Goal: Information Seeking & Learning: Learn about a topic

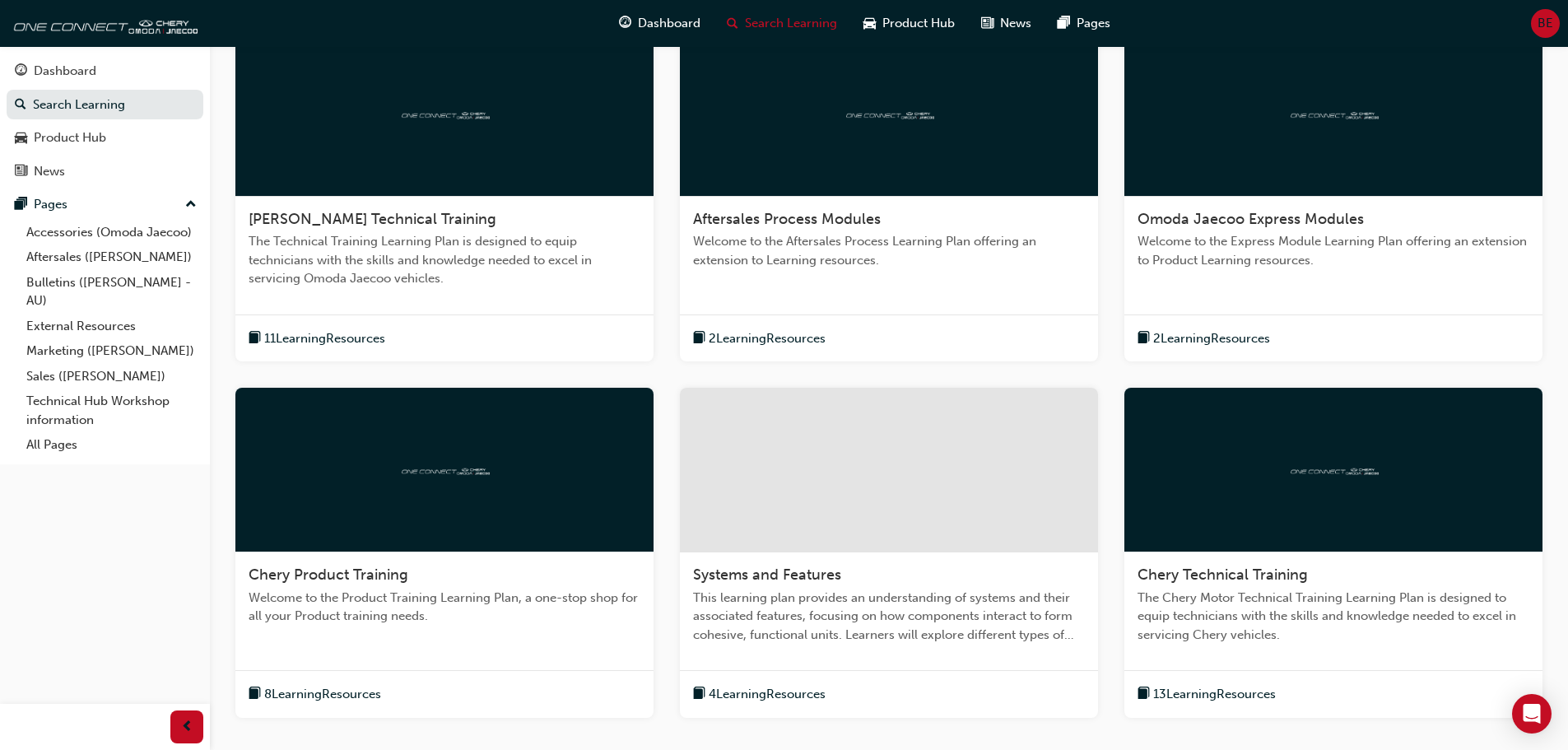
scroll to position [411, 0]
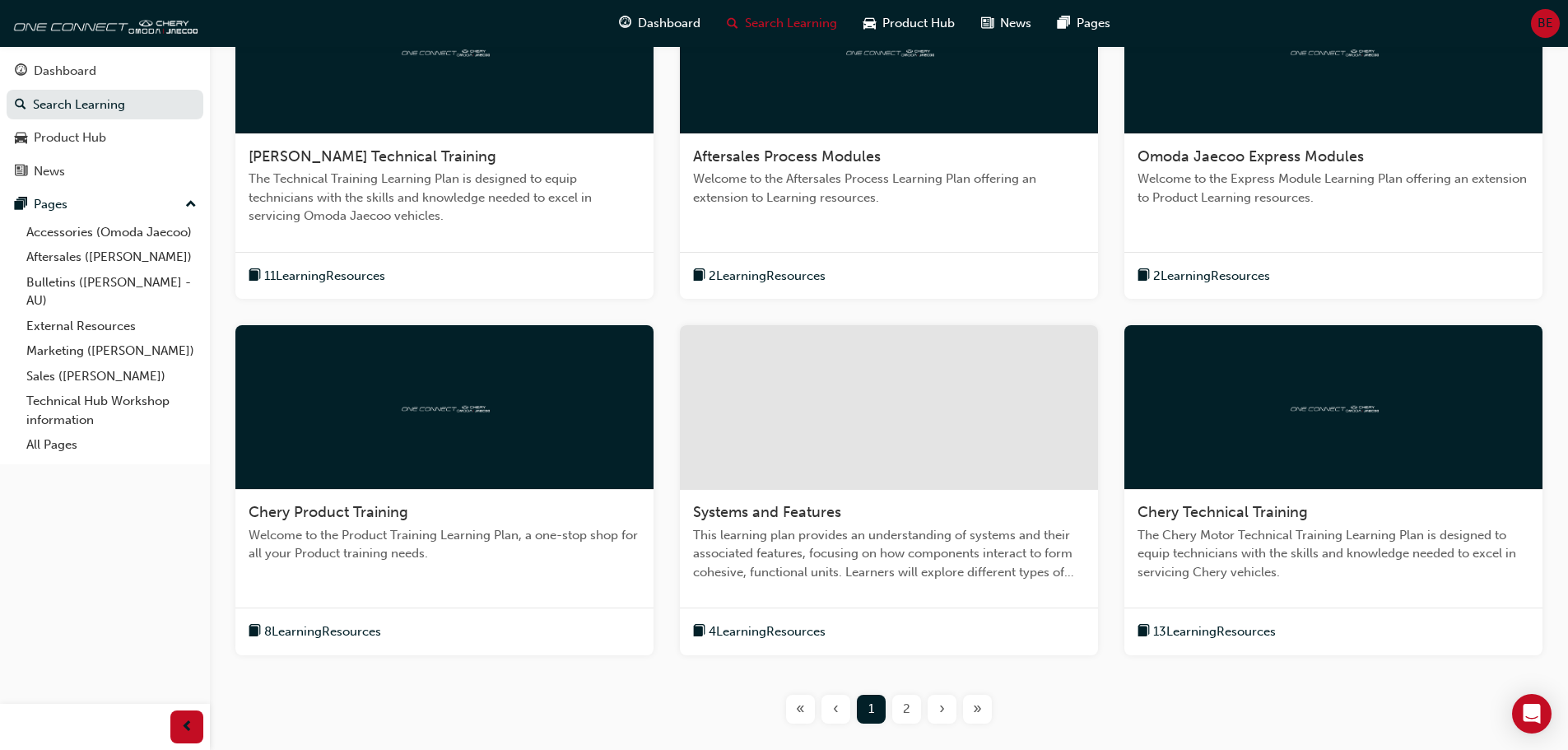
click at [349, 173] on span "The Technical Training Learning Plan is designed to equip technicians with the …" at bounding box center [444, 197] width 392 height 56
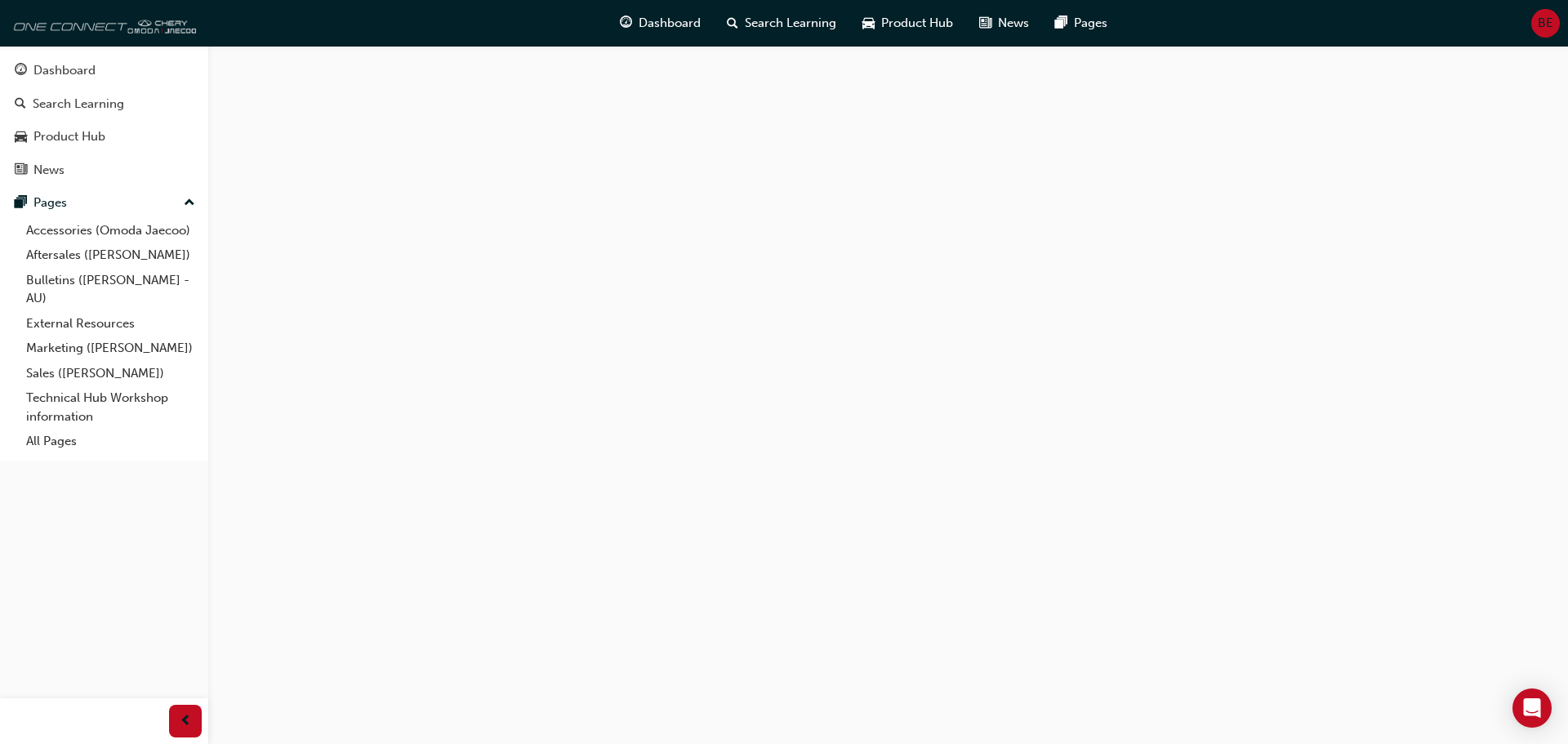
click at [120, 26] on img at bounding box center [102, 23] width 188 height 32
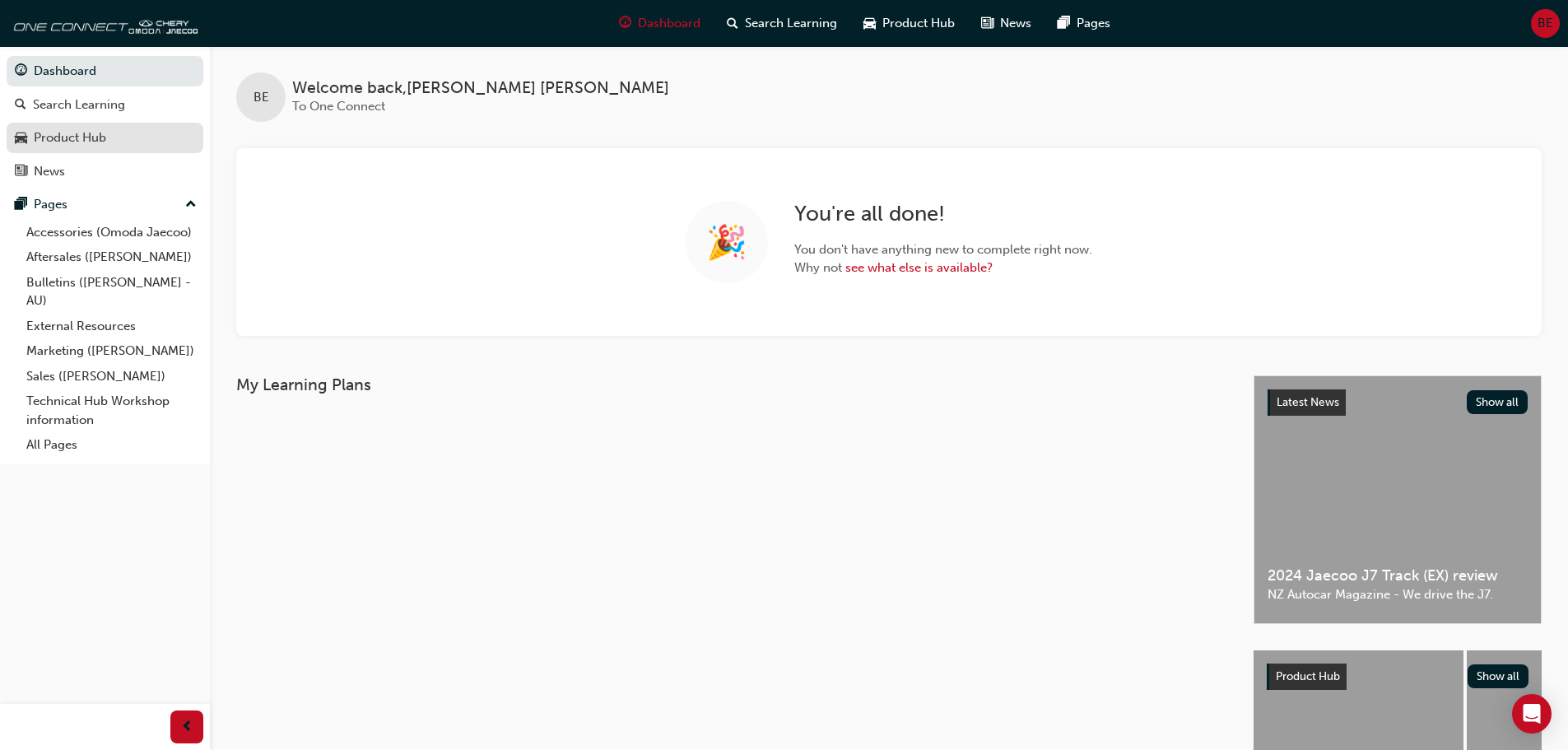
click at [104, 144] on div "Product Hub" at bounding box center [69, 138] width 73 height 19
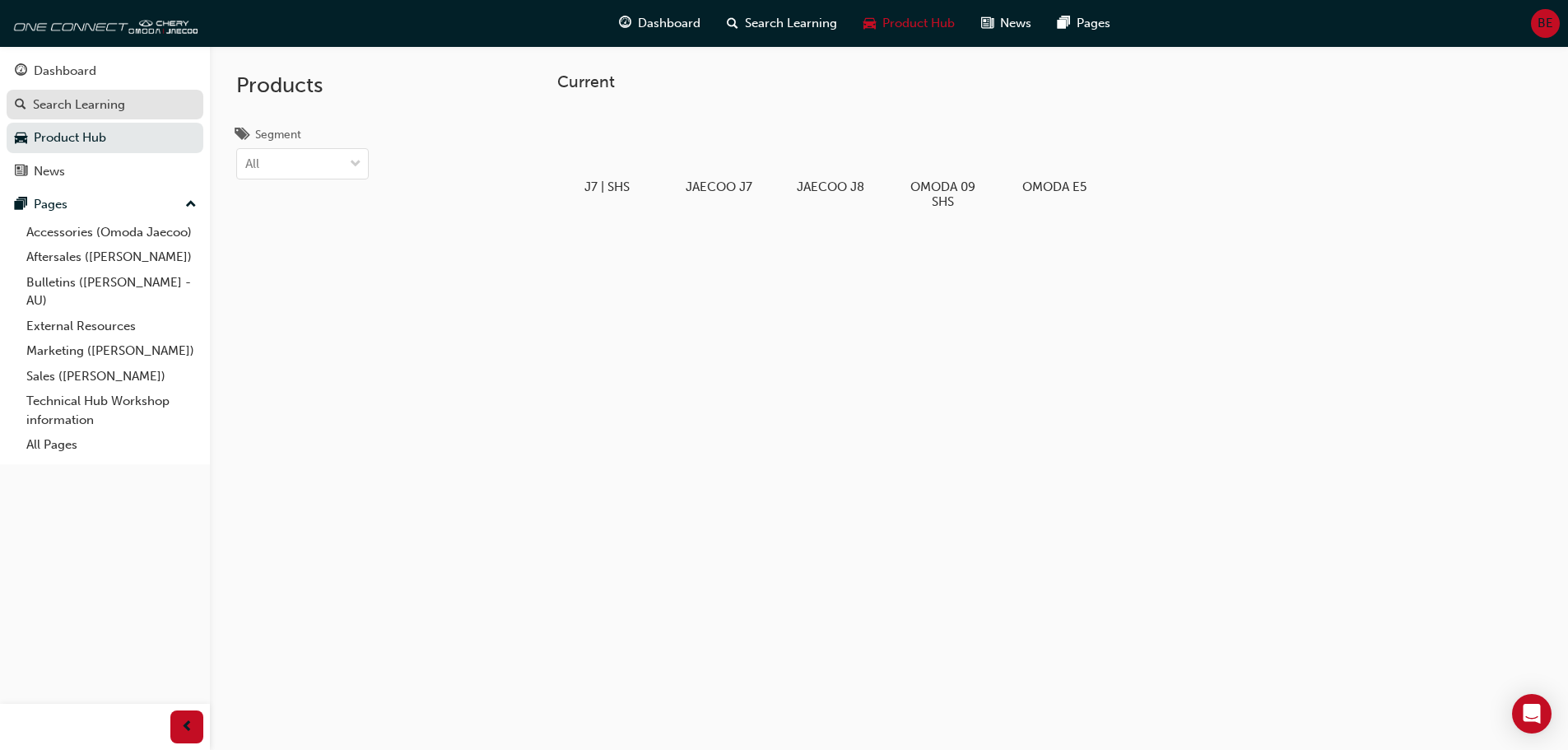
click at [117, 90] on link "Search Learning" at bounding box center [105, 105] width 197 height 31
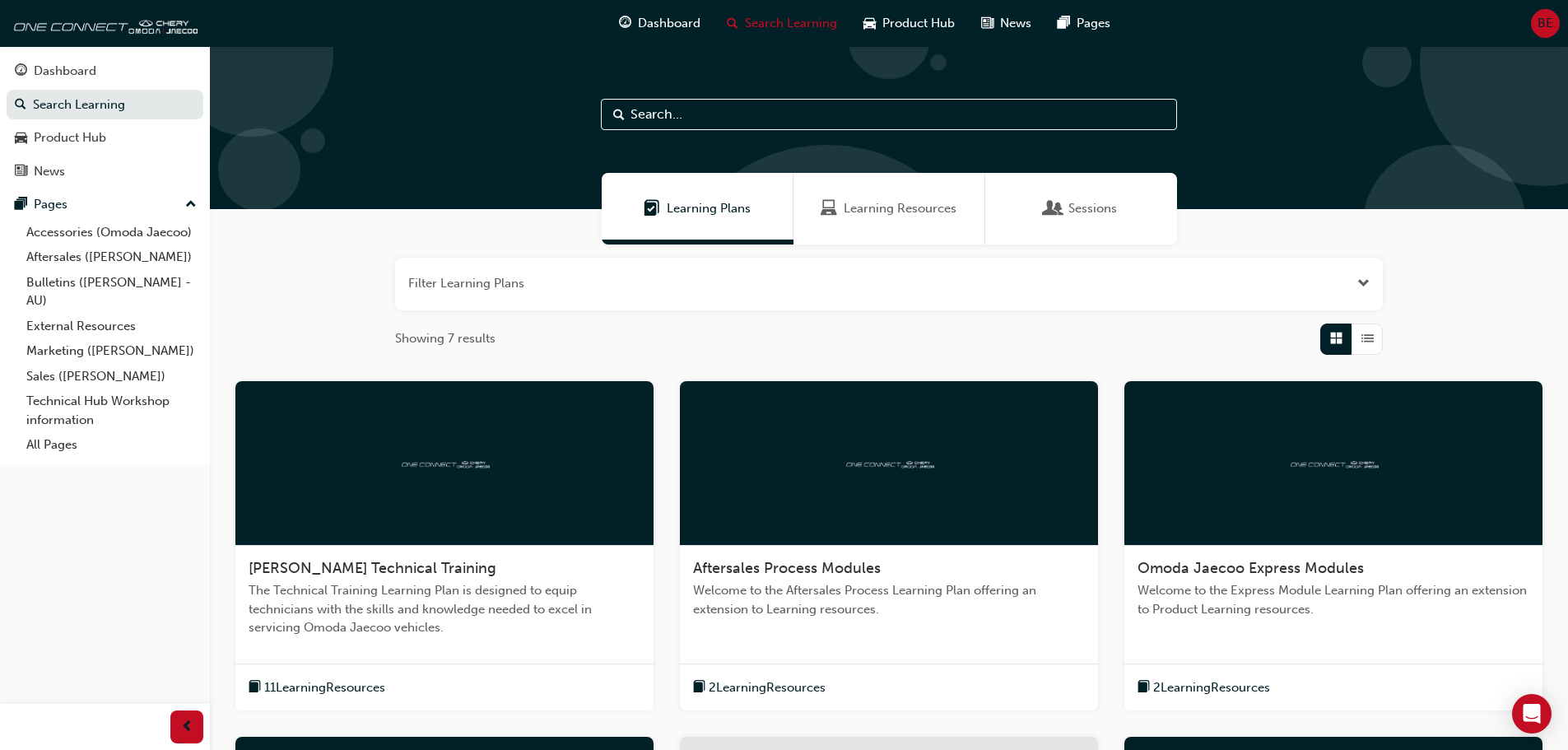
click at [428, 471] on div at bounding box center [445, 464] width 418 height 165
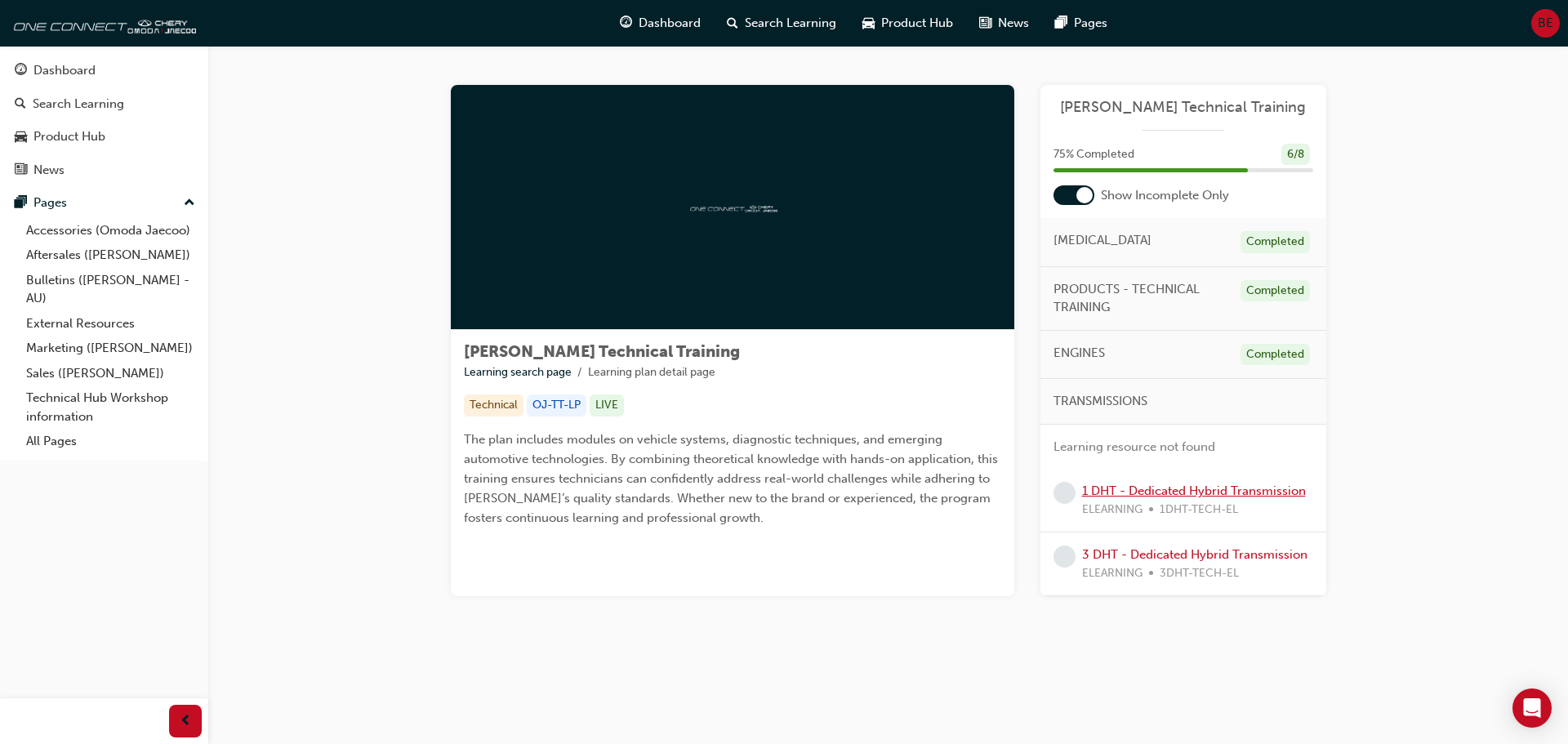
click at [1096, 494] on link "1 DHT - Dedicated Hybrid Transmission" at bounding box center [1194, 491] width 224 height 14
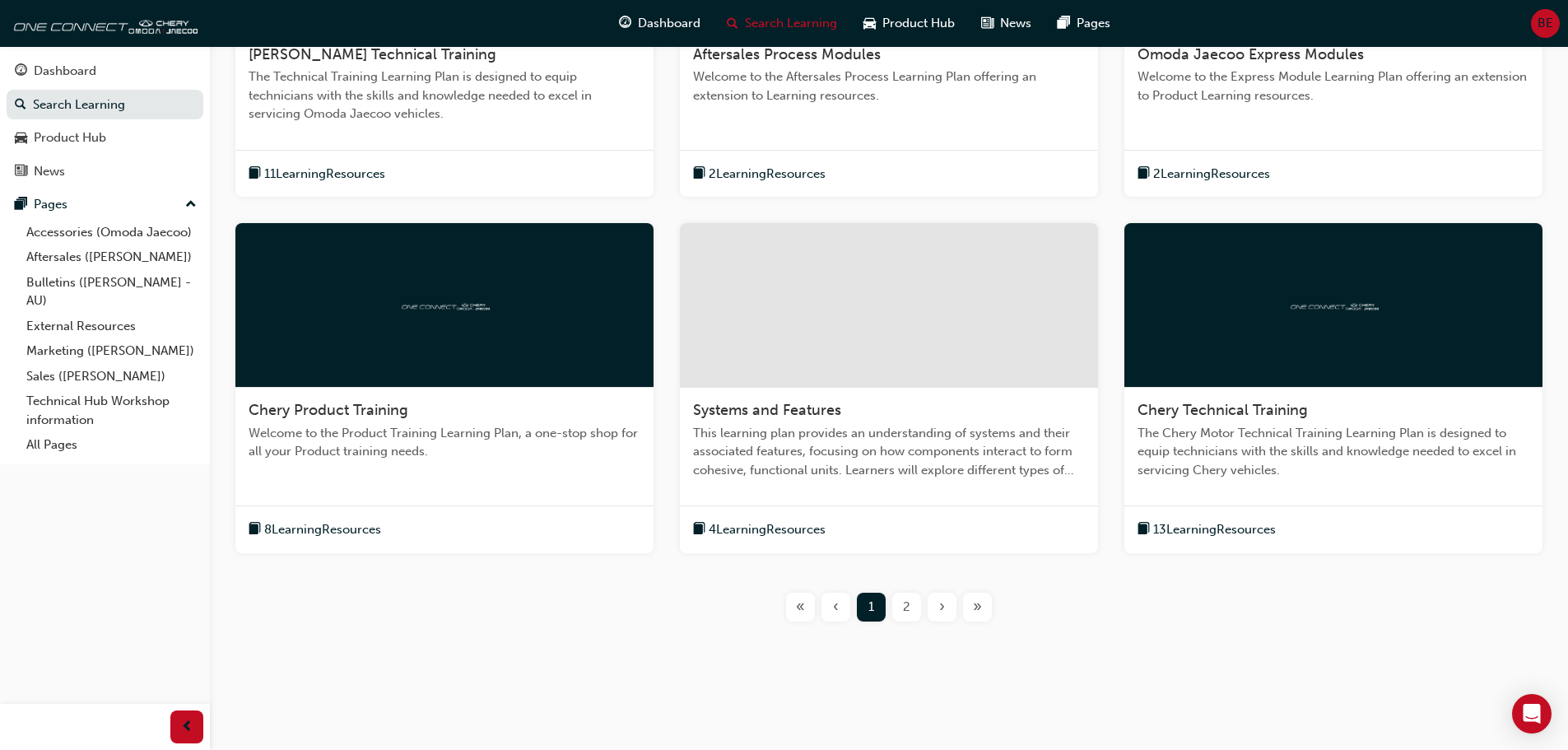
scroll to position [519, 0]
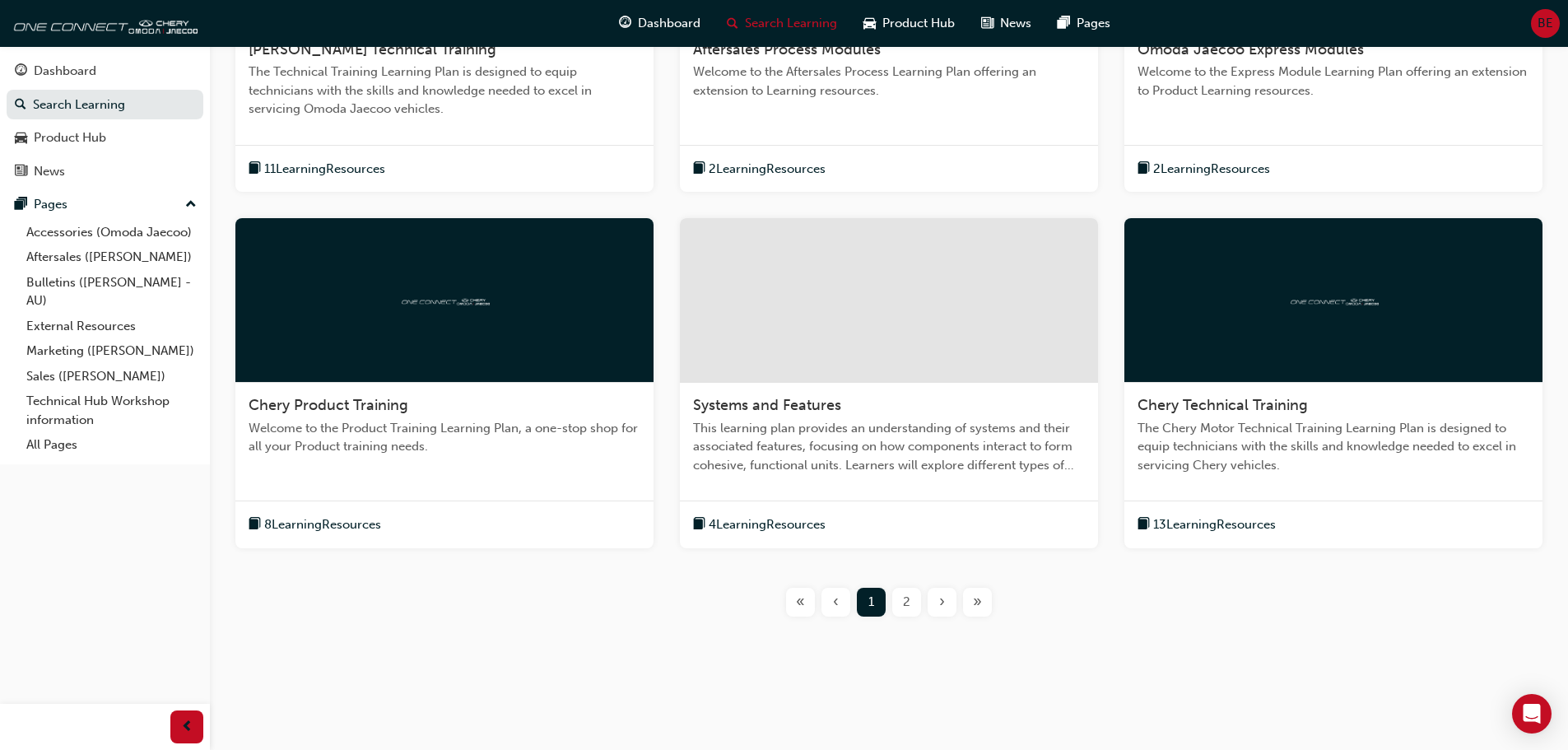
click at [855, 382] on div at bounding box center [889, 301] width 418 height 165
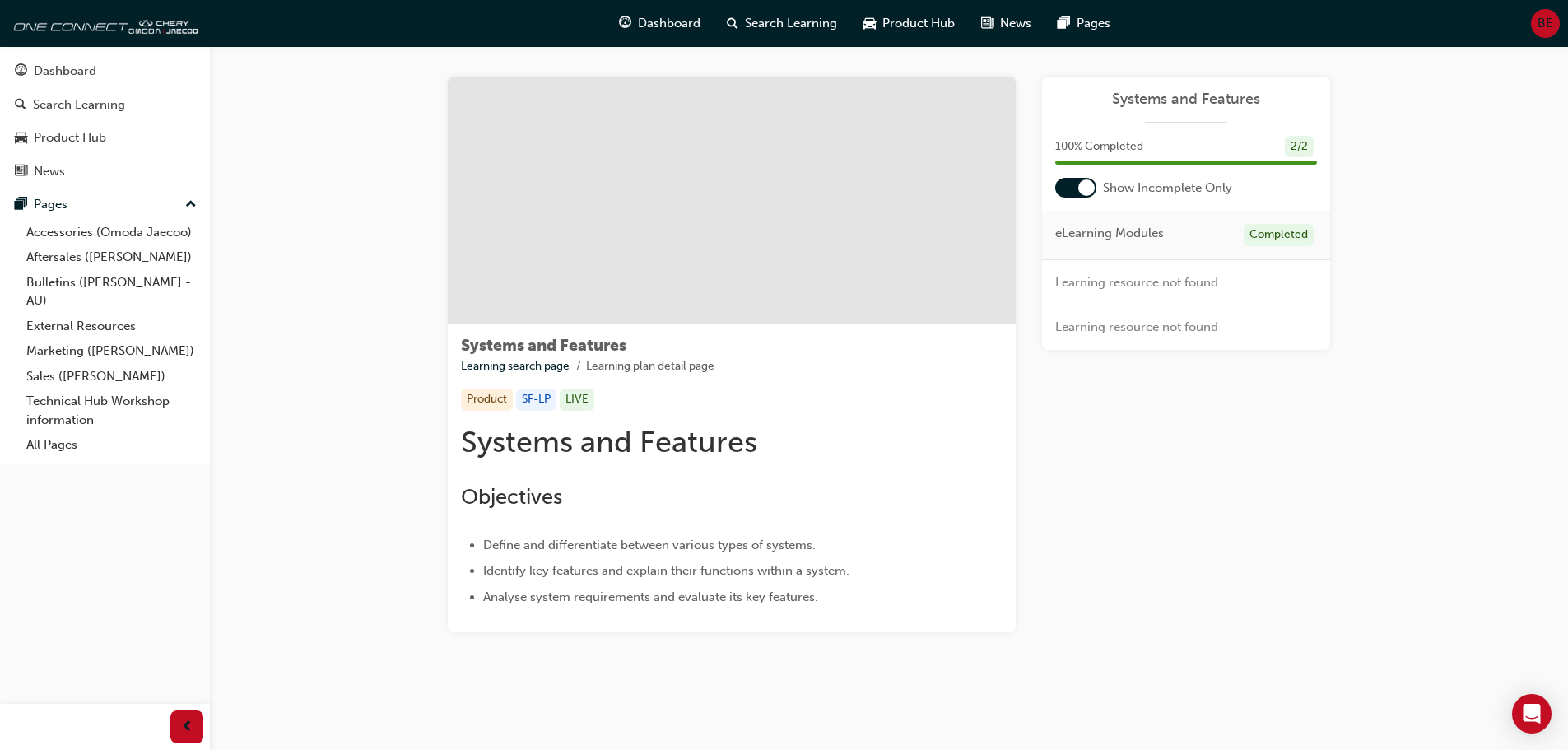
scroll to position [11, 0]
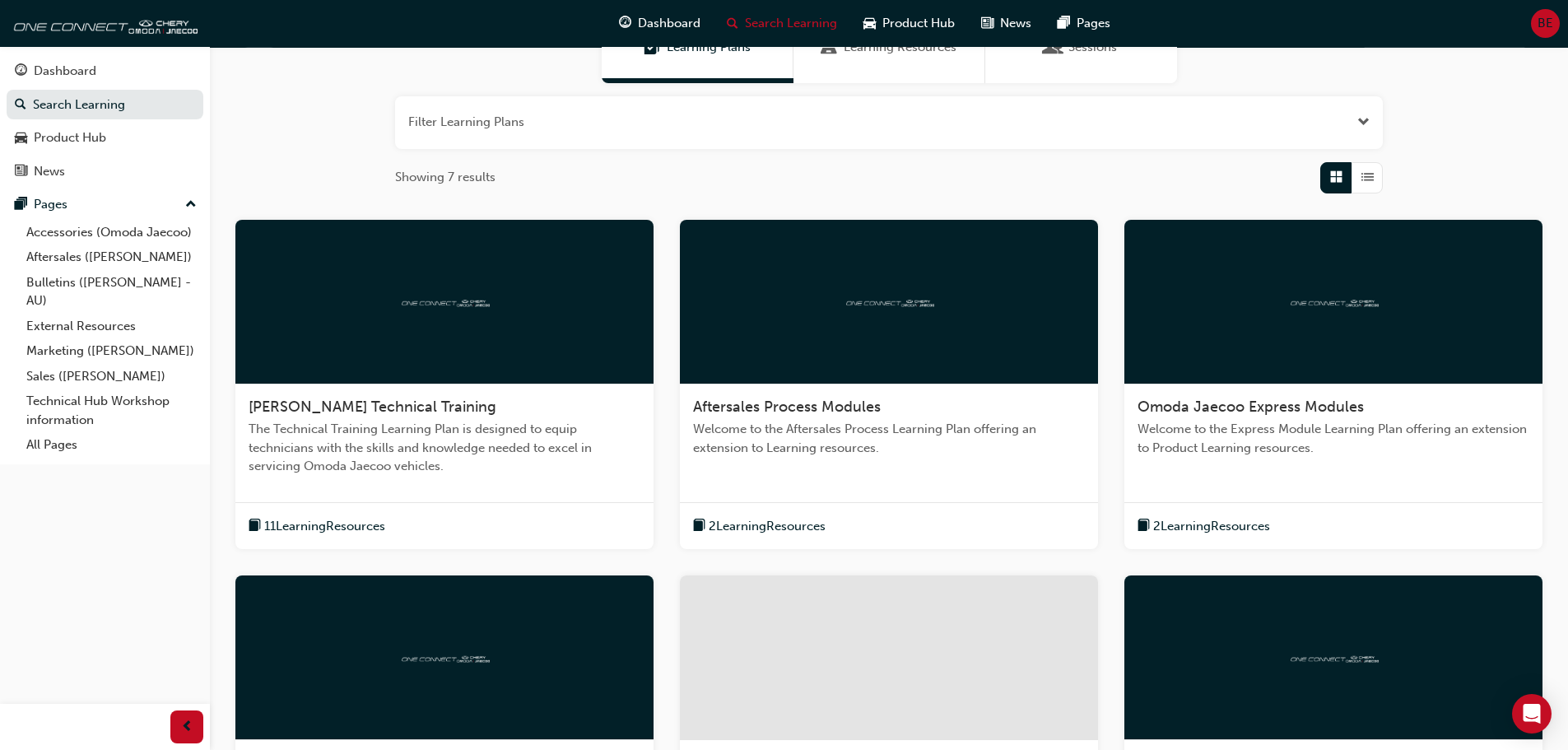
scroll to position [247, 0]
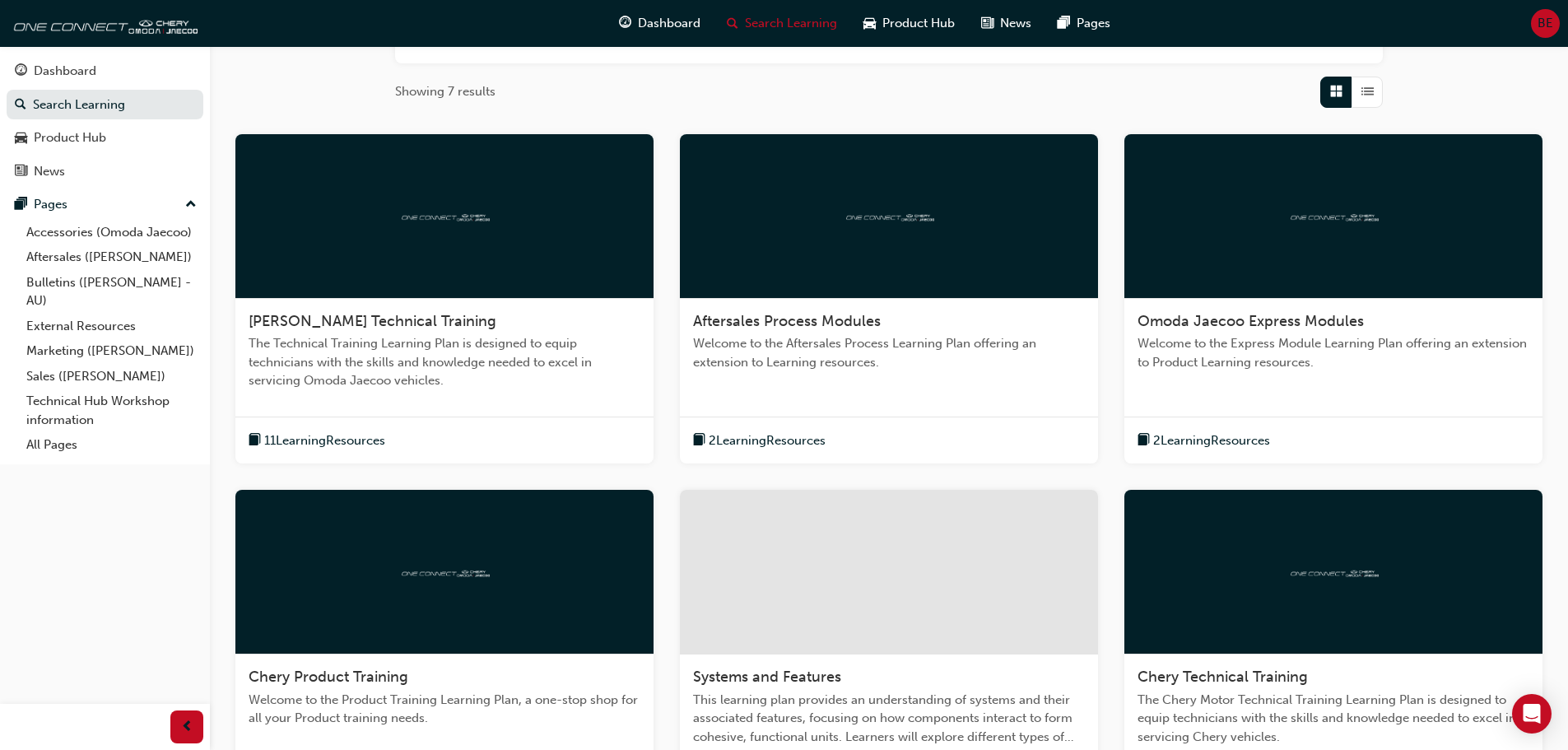
click at [844, 592] on div at bounding box center [889, 573] width 418 height 165
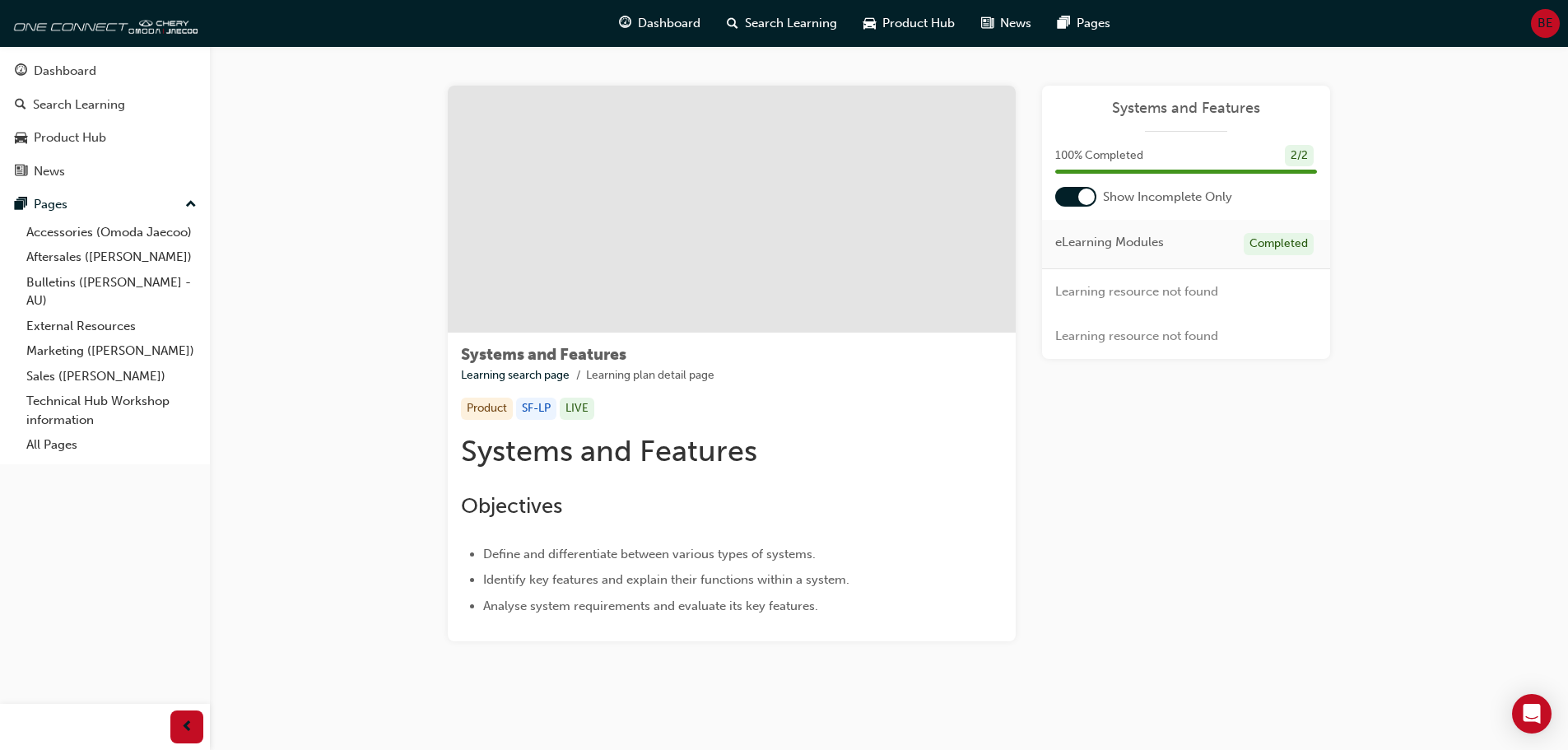
click at [1079, 200] on div at bounding box center [1086, 196] width 16 height 16
click at [1079, 200] on div at bounding box center [1075, 196] width 41 height 20
click at [1079, 200] on div at bounding box center [1086, 196] width 16 height 16
click at [1079, 200] on div at bounding box center [1075, 196] width 41 height 20
click at [1079, 200] on div at bounding box center [1086, 196] width 16 height 16
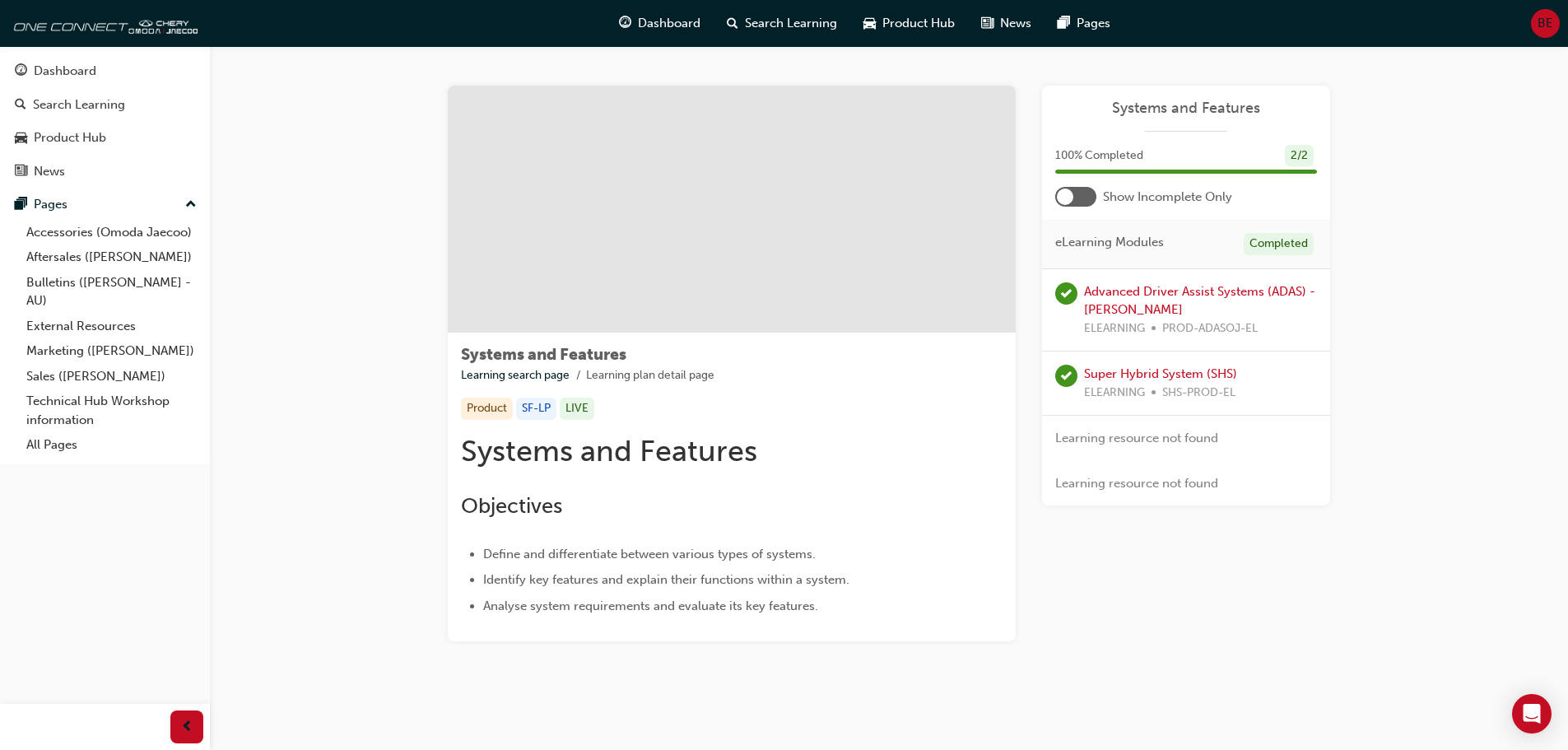
click at [1073, 202] on div at bounding box center [1075, 196] width 41 height 20
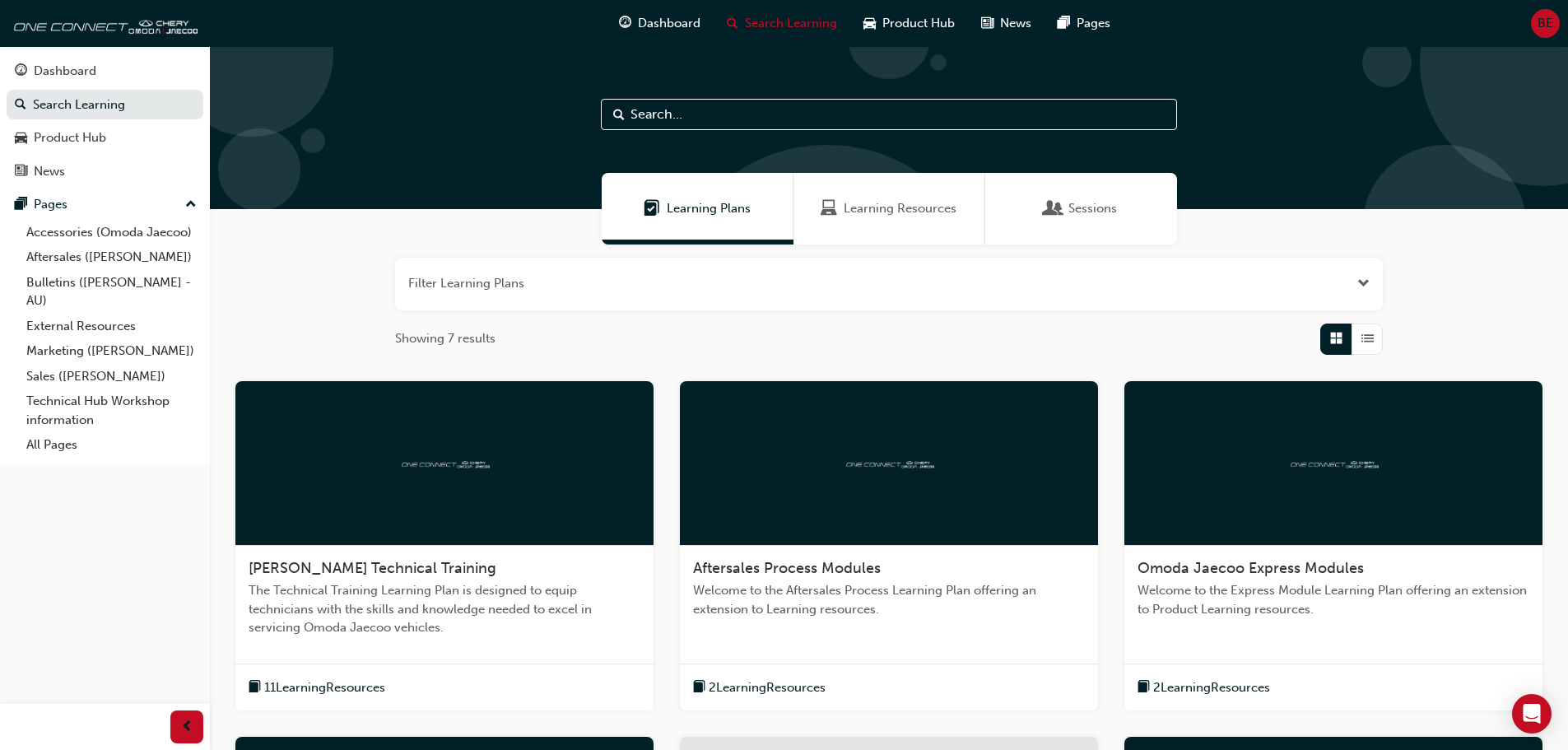
click at [1433, 527] on div at bounding box center [1333, 464] width 418 height 165
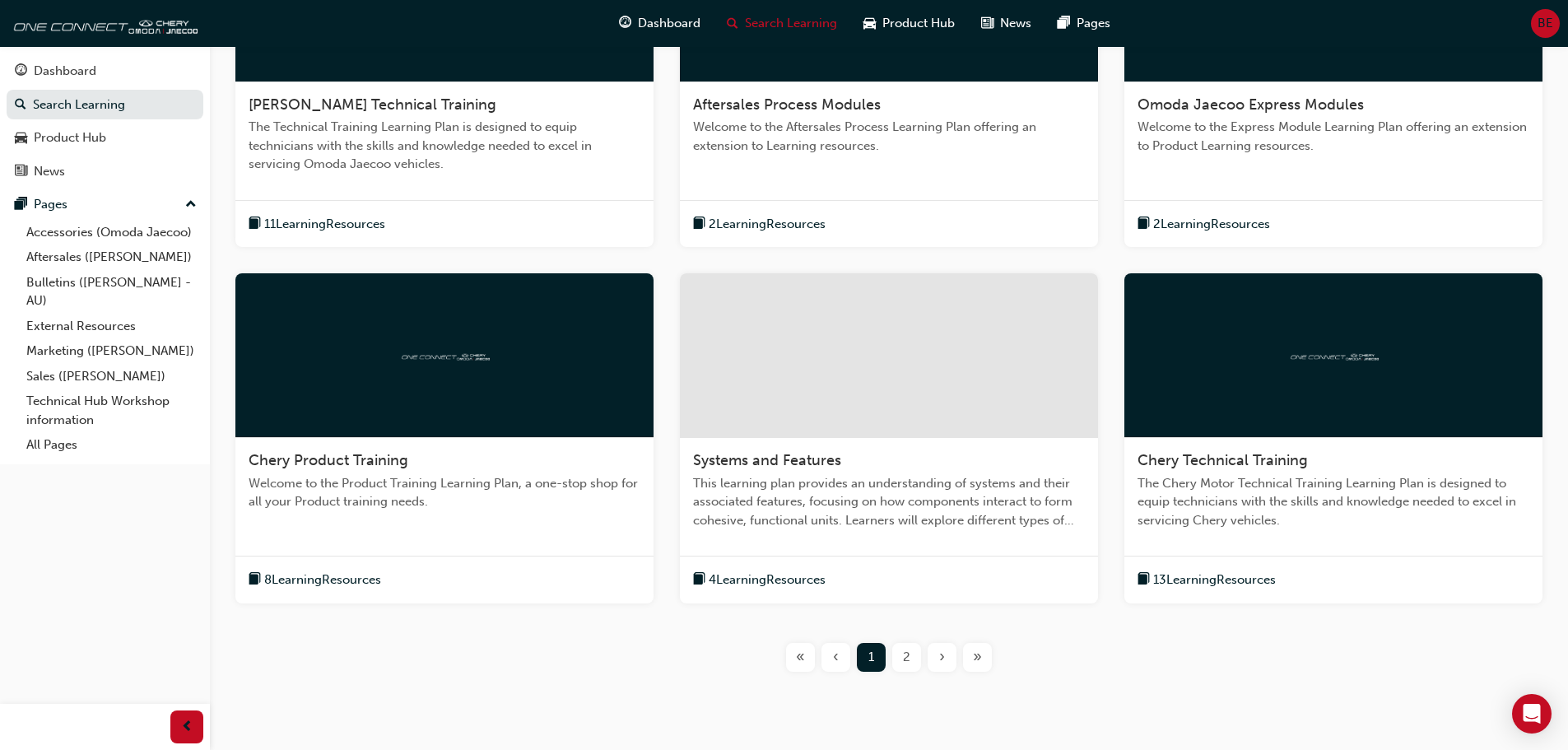
scroll to position [519, 0]
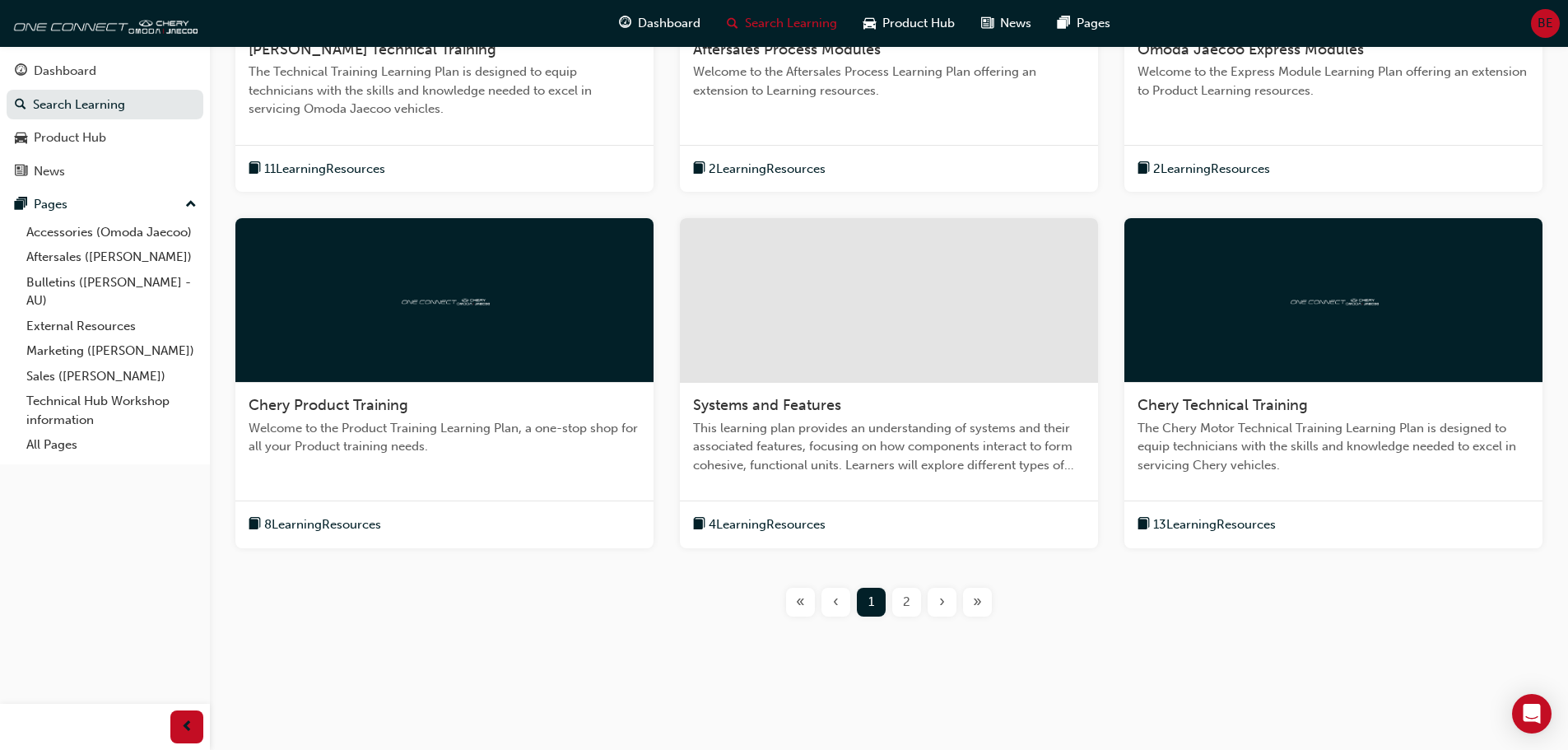
click at [907, 606] on span "2" at bounding box center [907, 603] width 8 height 19
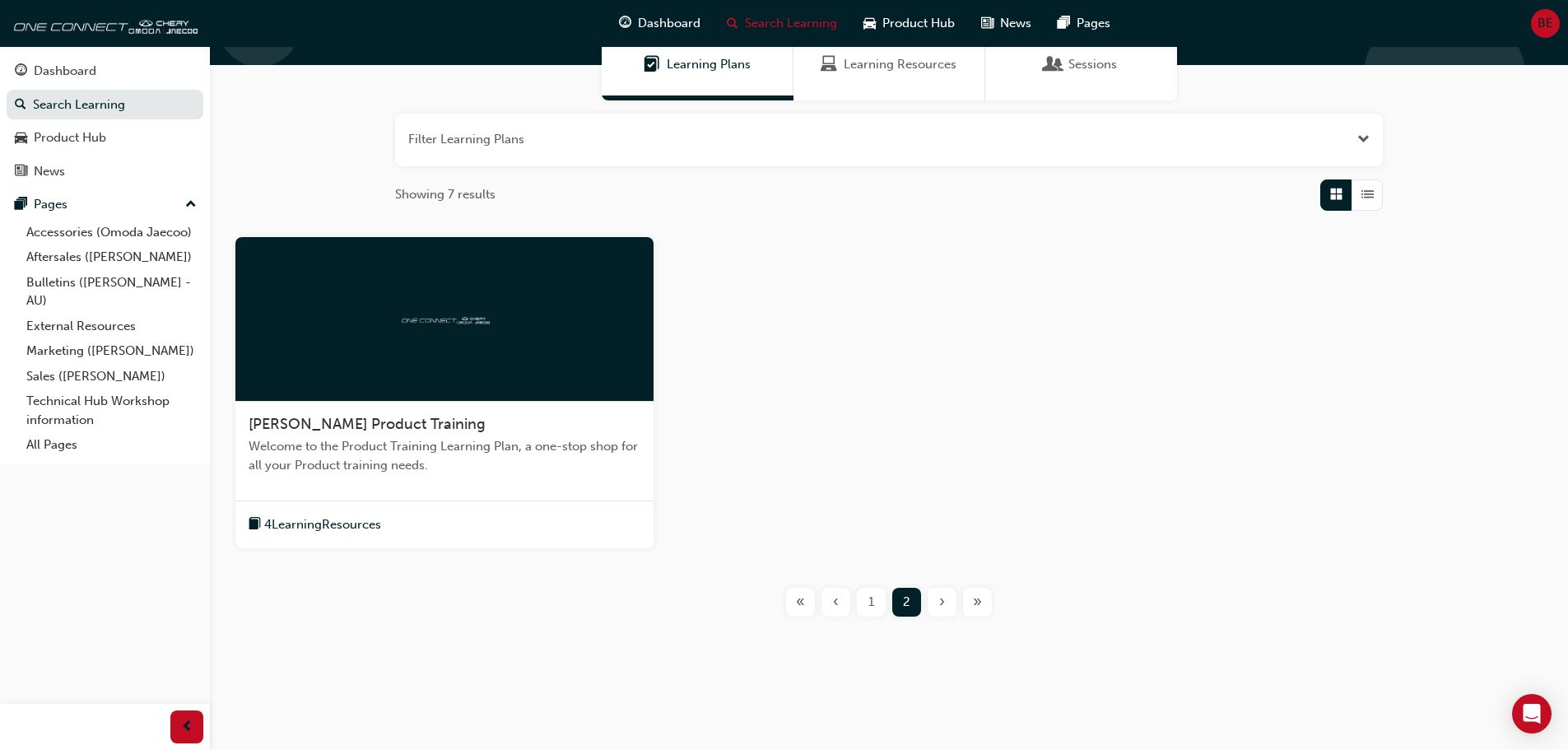
click at [515, 377] on div at bounding box center [445, 320] width 418 height 165
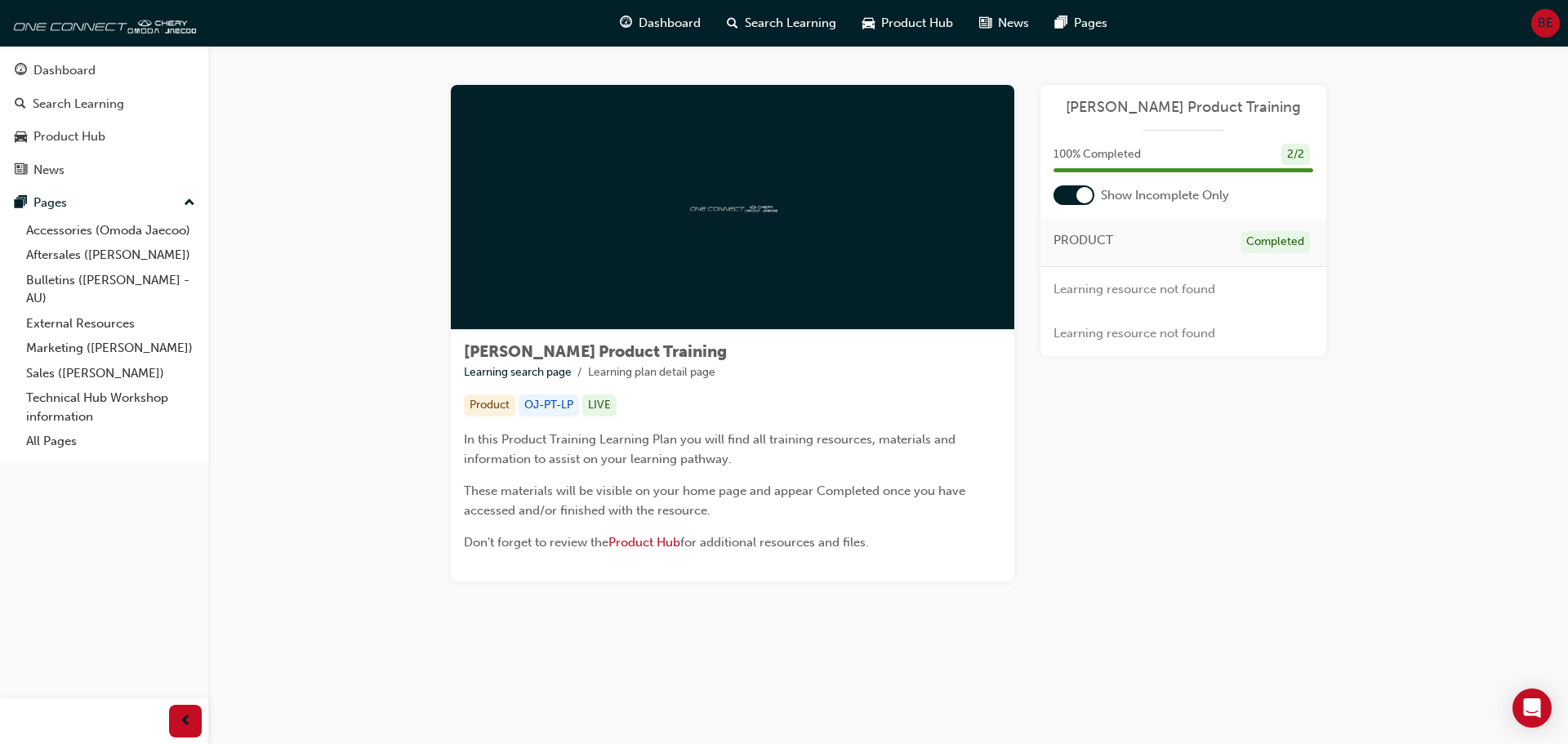
click at [1077, 190] on div at bounding box center [1074, 195] width 41 height 20
click at [69, 25] on img at bounding box center [102, 23] width 188 height 32
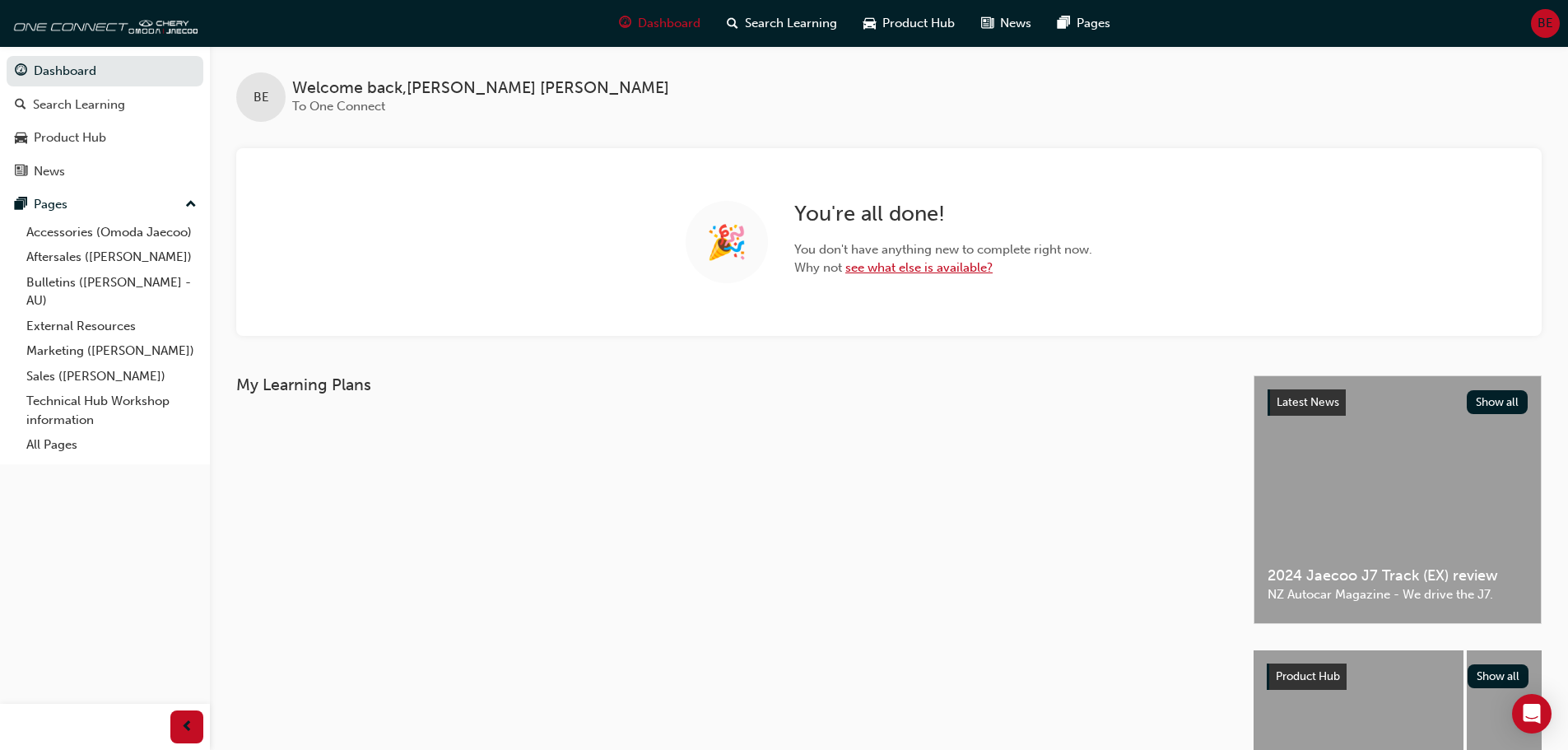
click at [895, 266] on link "see what else is available?" at bounding box center [919, 267] width 147 height 15
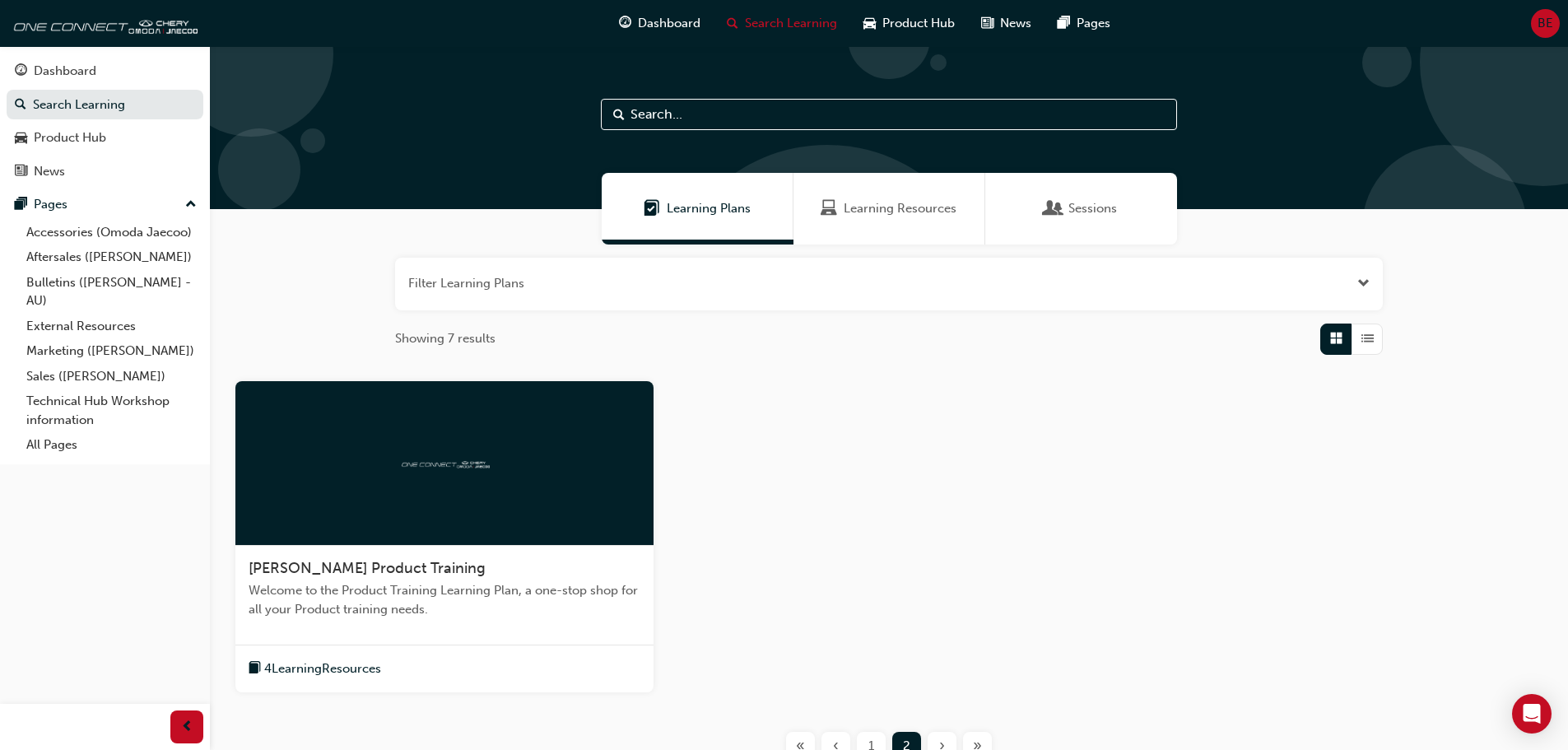
click at [492, 461] on div at bounding box center [445, 464] width 418 height 165
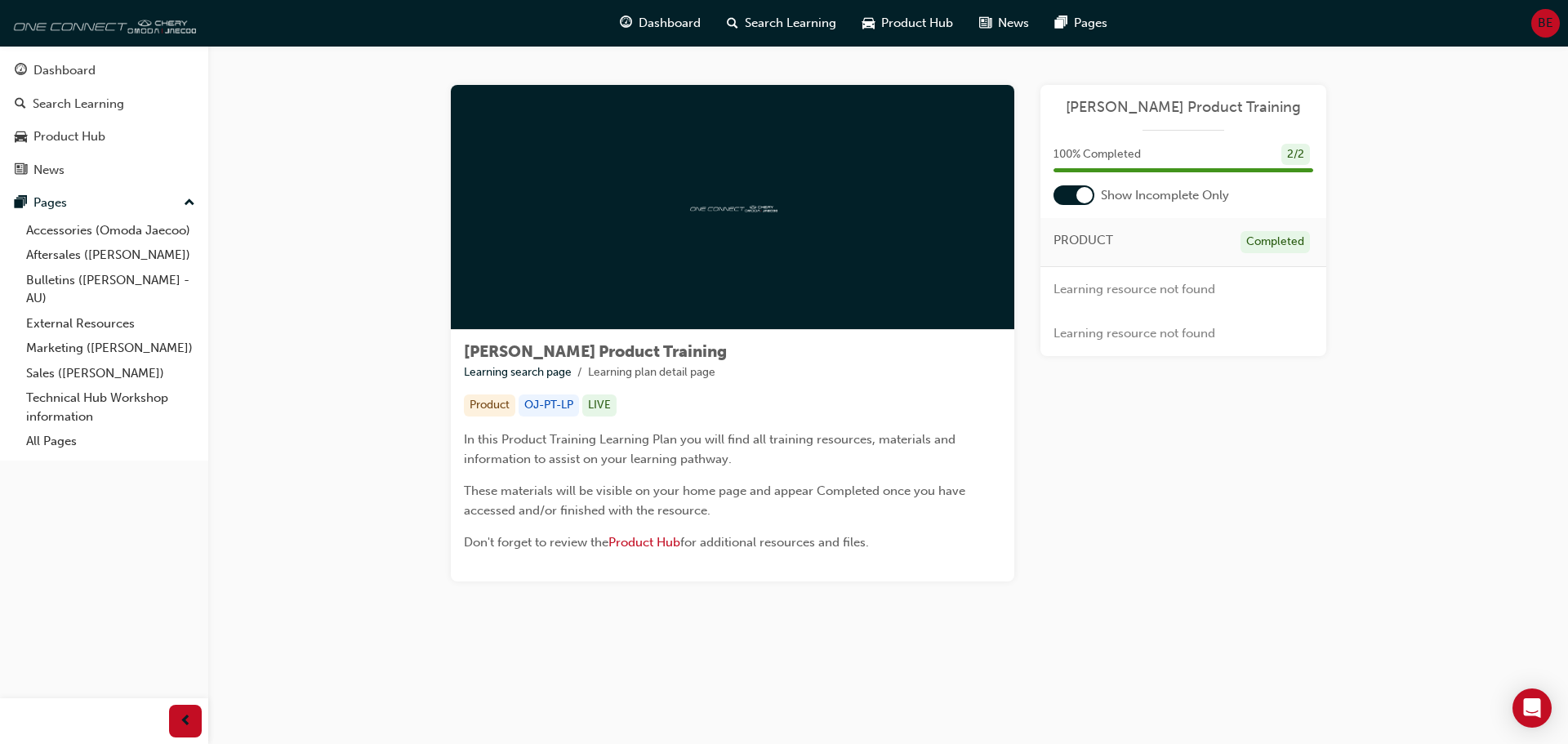
click at [113, 31] on img at bounding box center [102, 23] width 188 height 32
